Goal: Navigation & Orientation: Find specific page/section

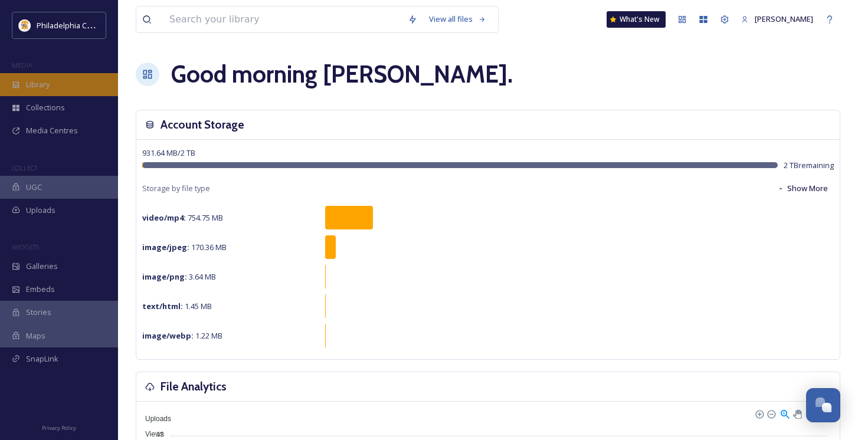
click at [34, 86] on span "Library" at bounding box center [38, 84] width 24 height 11
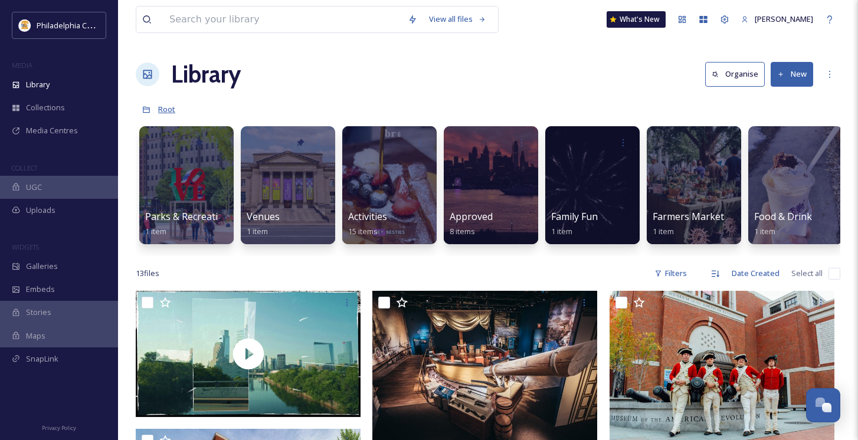
click at [166, 112] on span "Root" at bounding box center [166, 109] width 17 height 11
click at [145, 110] on icon at bounding box center [146, 110] width 8 height 8
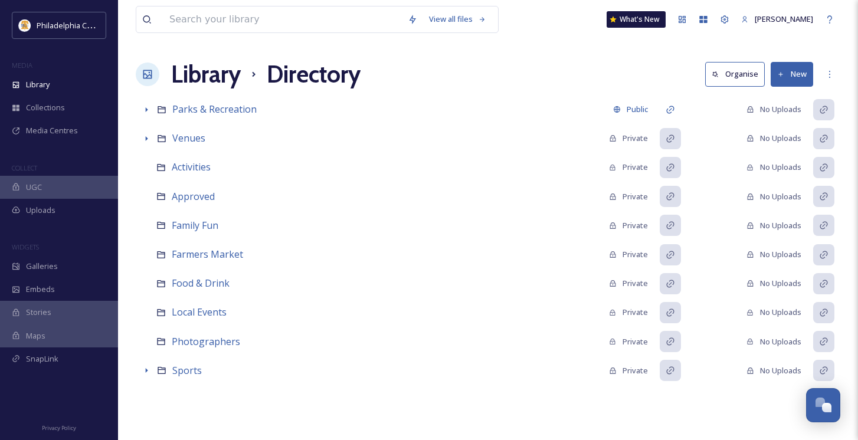
click at [202, 77] on h1 "Library" at bounding box center [206, 74] width 70 height 35
